Goal: Task Accomplishment & Management: Complete application form

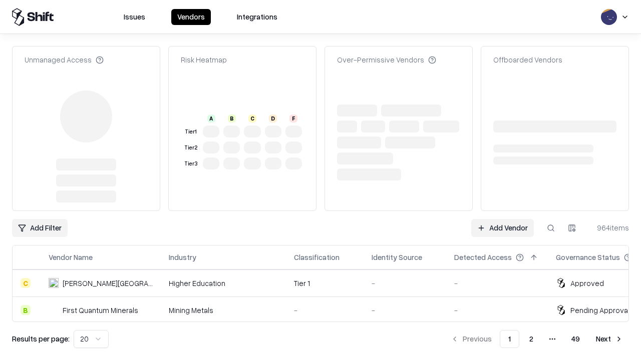
click at [502, 219] on link "Add Vendor" at bounding box center [502, 228] width 63 height 18
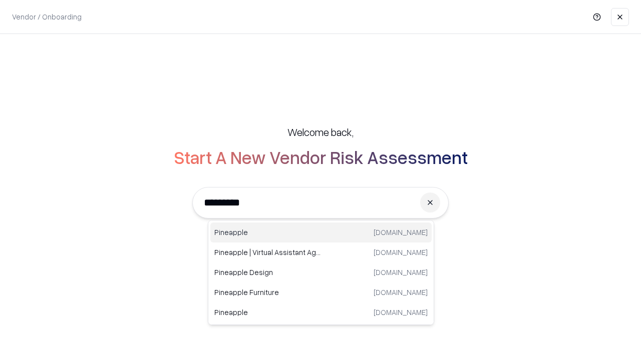
click at [321, 233] on div "Pineapple [DOMAIN_NAME]" at bounding box center [320, 233] width 221 height 20
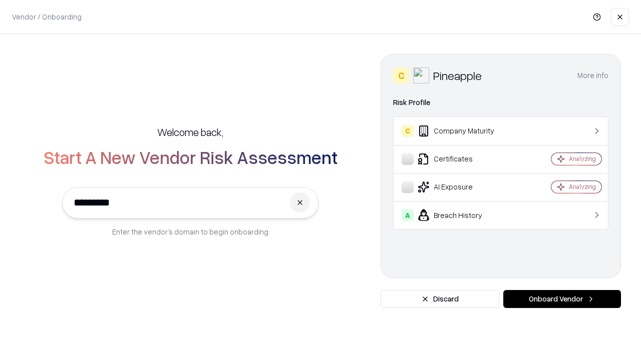
type input "*********"
click at [562, 299] on button "Onboard Vendor" at bounding box center [562, 299] width 118 height 18
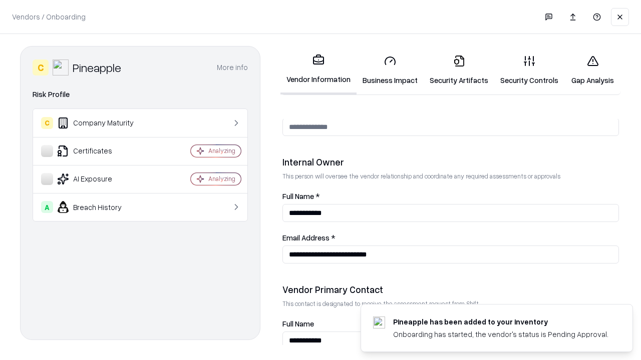
scroll to position [519, 0]
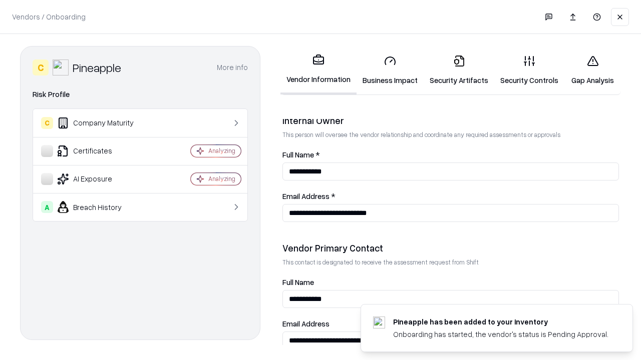
click at [458, 70] on link "Security Artifacts" at bounding box center [458, 70] width 71 height 47
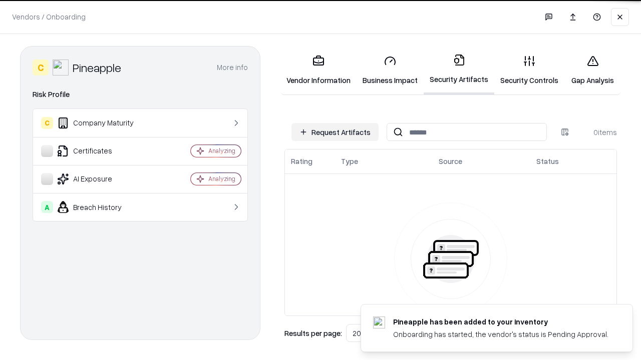
click at [335, 132] on button "Request Artifacts" at bounding box center [334, 132] width 87 height 18
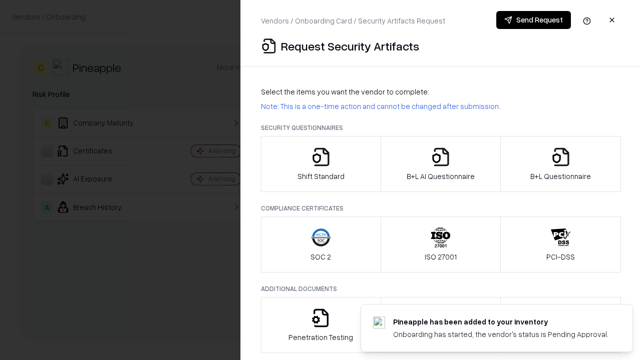
click at [560, 164] on icon "button" at bounding box center [561, 157] width 20 height 20
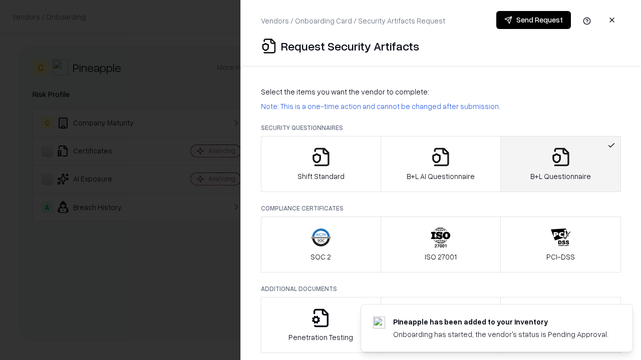
click at [440, 164] on icon "button" at bounding box center [440, 157] width 20 height 20
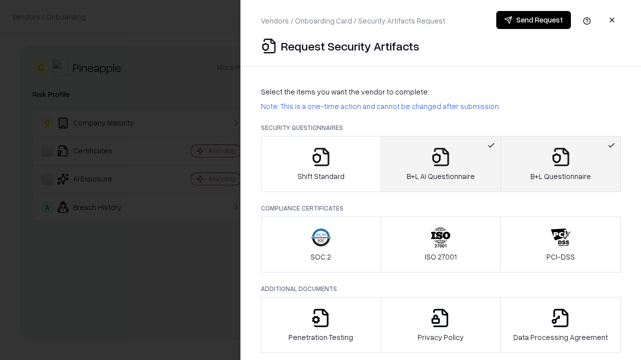
click at [533, 20] on button "Send Request" at bounding box center [533, 20] width 75 height 18
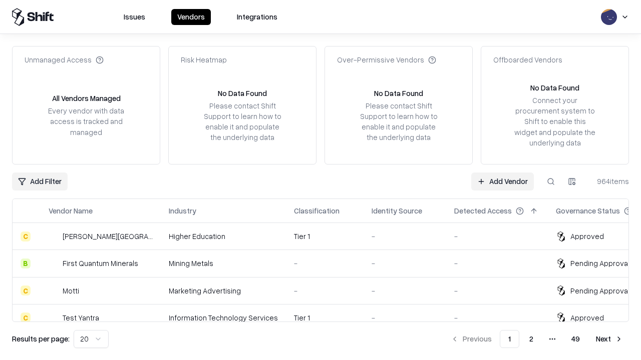
click at [502, 181] on link "Add Vendor" at bounding box center [502, 182] width 63 height 18
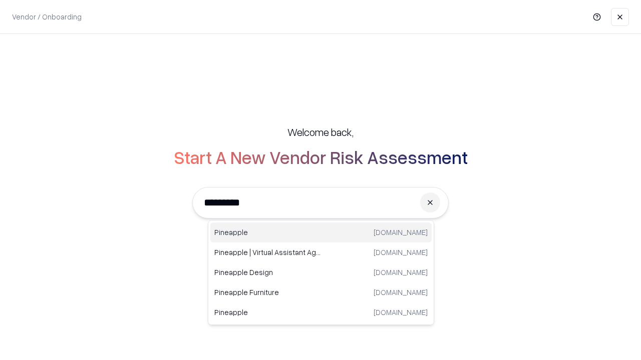
click at [321, 233] on div "Pineapple [DOMAIN_NAME]" at bounding box center [320, 233] width 221 height 20
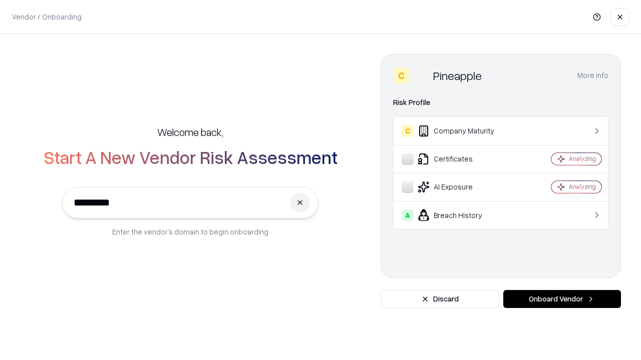
type input "*********"
click at [562, 299] on button "Onboard Vendor" at bounding box center [562, 299] width 118 height 18
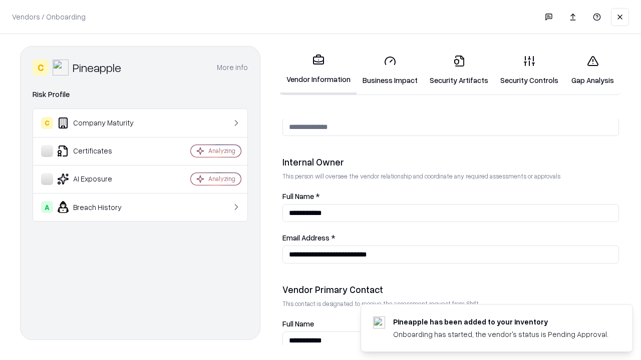
scroll to position [519, 0]
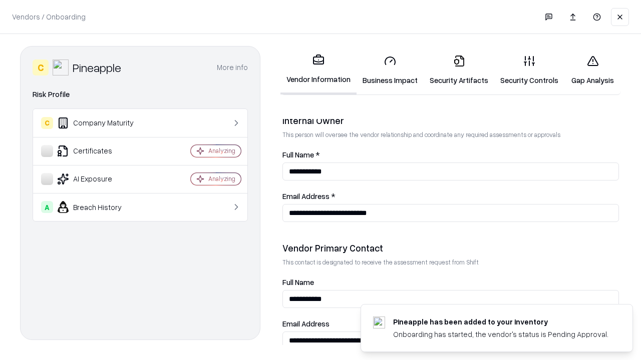
click at [592, 70] on link "Gap Analysis" at bounding box center [592, 70] width 57 height 47
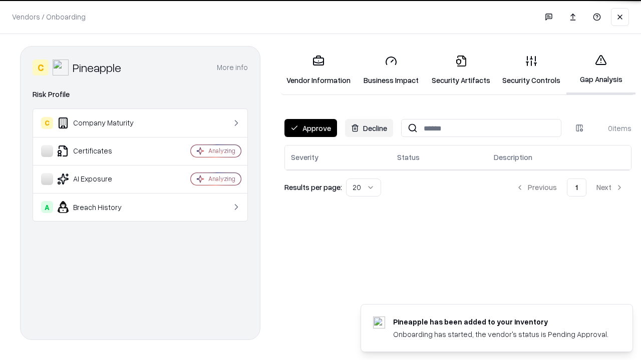
click at [310, 128] on button "Approve" at bounding box center [310, 128] width 53 height 18
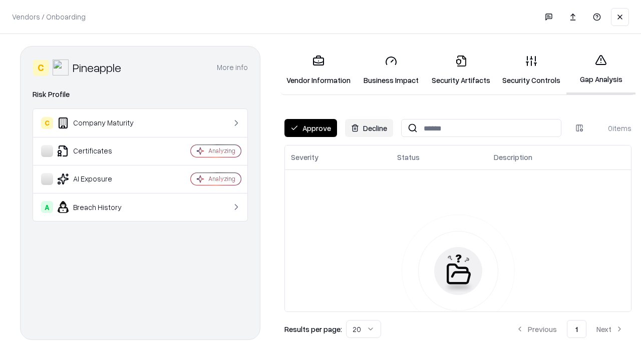
click at [310, 128] on button "Approve" at bounding box center [310, 128] width 53 height 18
